Goal: Task Accomplishment & Management: Manage account settings

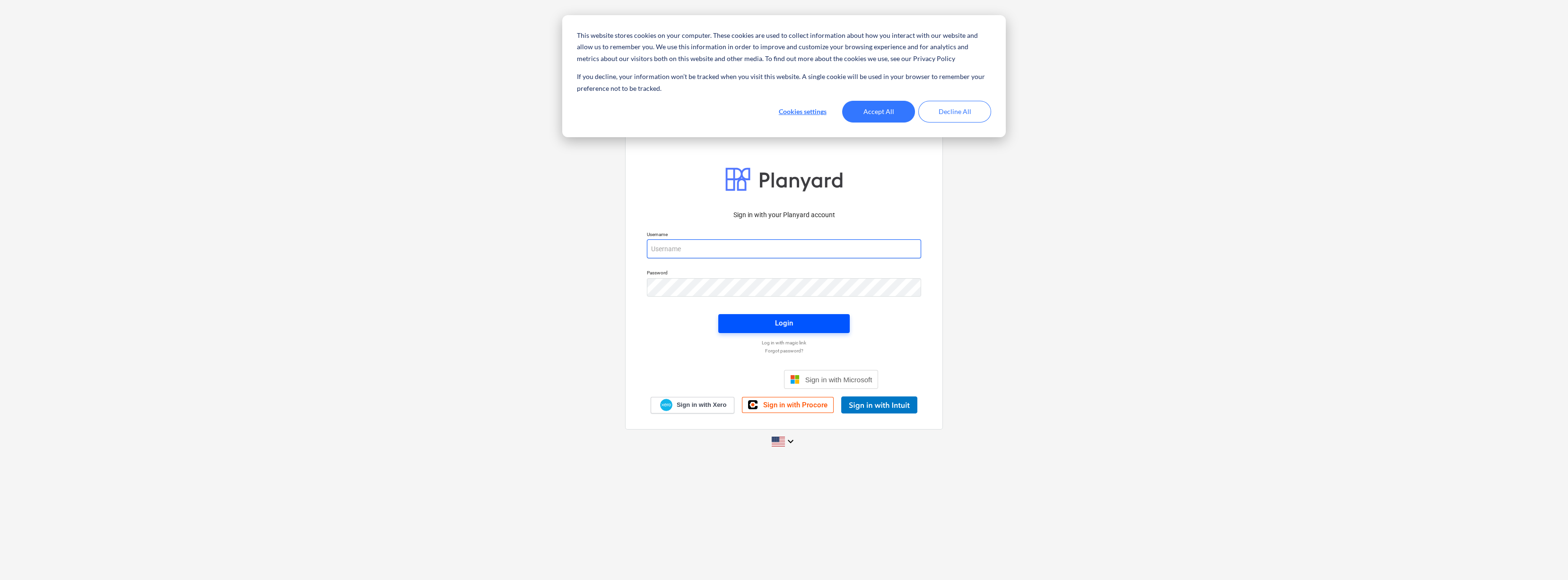
type input "[EMAIL_ADDRESS][DOMAIN_NAME]"
click at [787, 321] on div "Login" at bounding box center [784, 323] width 18 height 12
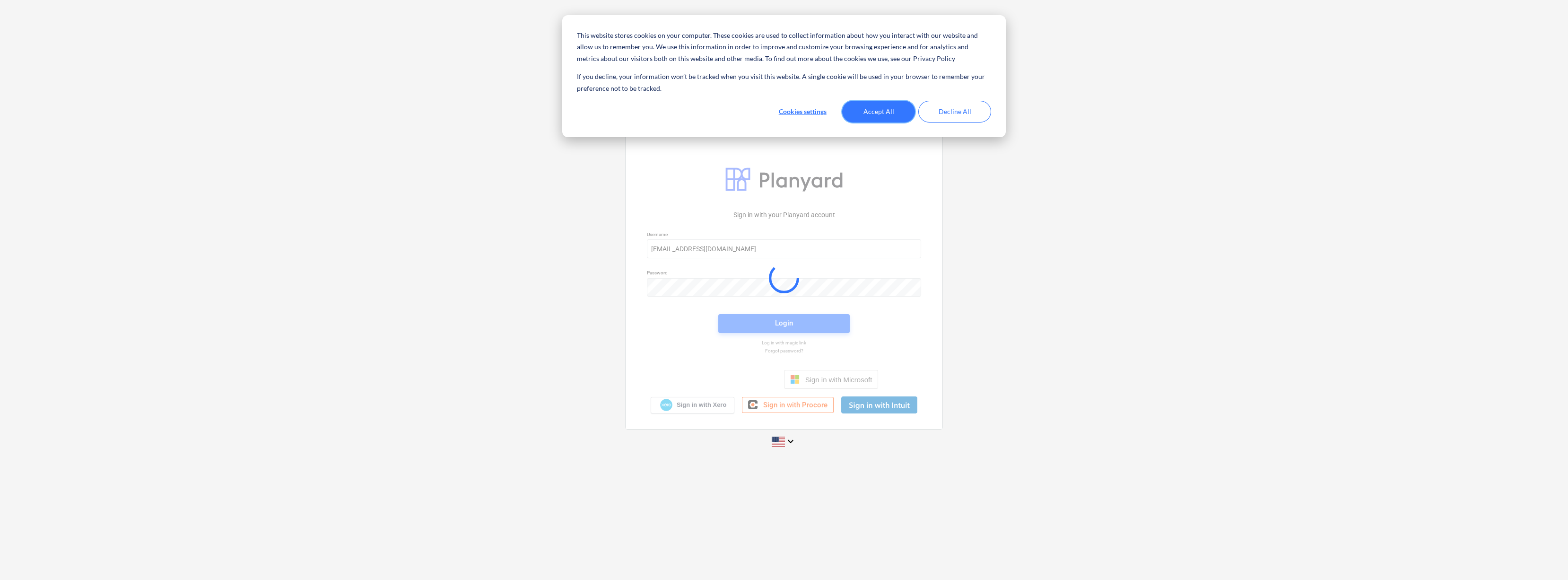
click at [874, 120] on button "Accept All" at bounding box center [879, 111] width 73 height 21
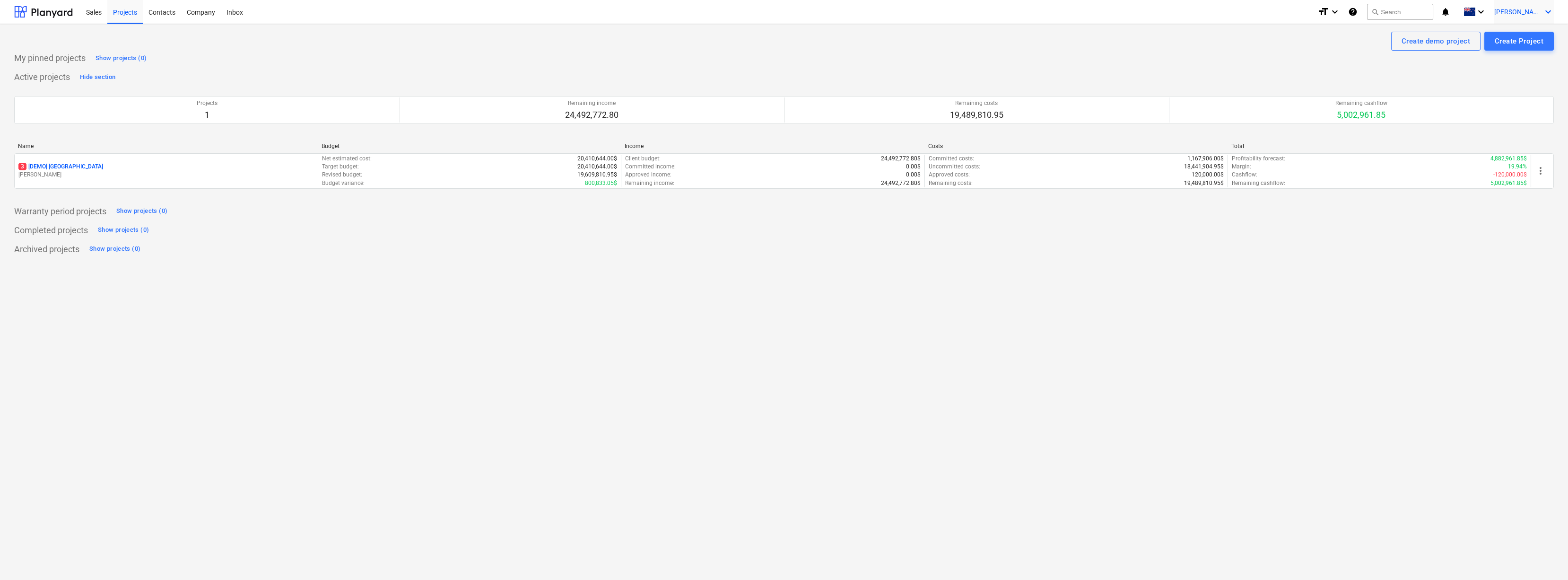
click at [1529, 11] on span "[PERSON_NAME]" at bounding box center [1518, 12] width 48 height 8
click at [1483, 100] on div "[PERSON_NAME] Developments (NZ) Limited" at bounding box center [1474, 102] width 148 height 13
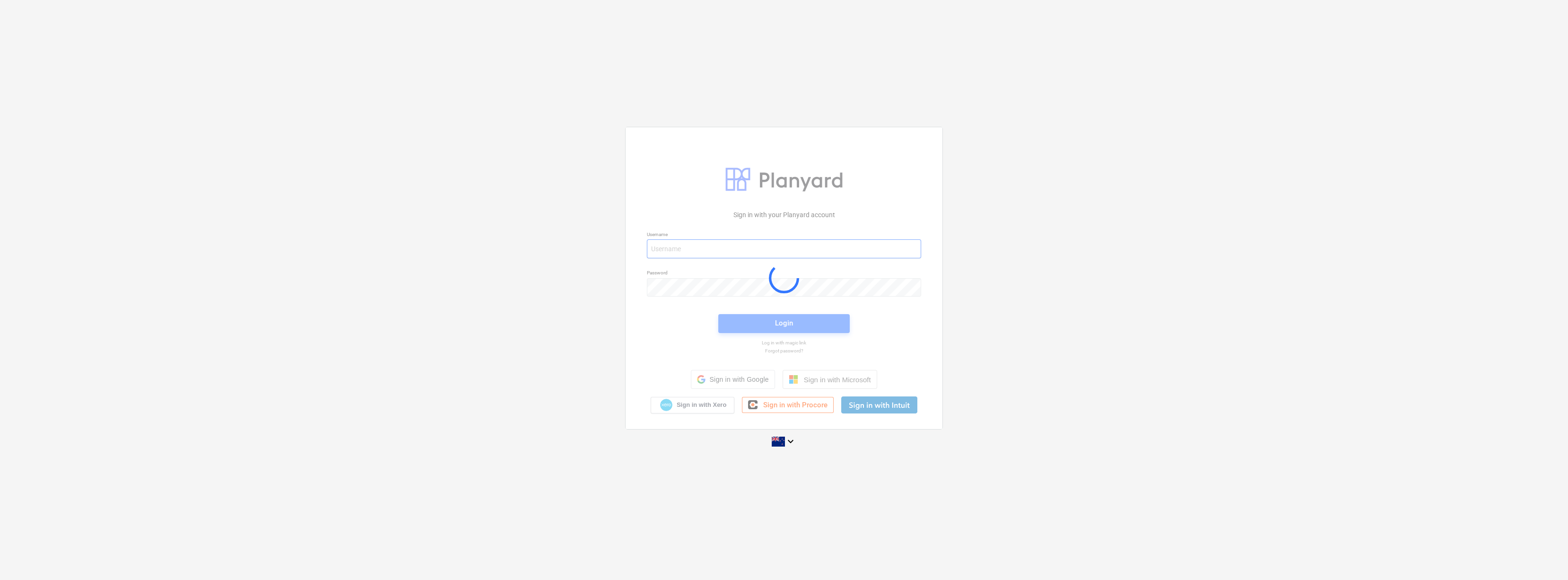
type input "[EMAIL_ADDRESS][DOMAIN_NAME]"
